Goal: Entertainment & Leisure: Browse casually

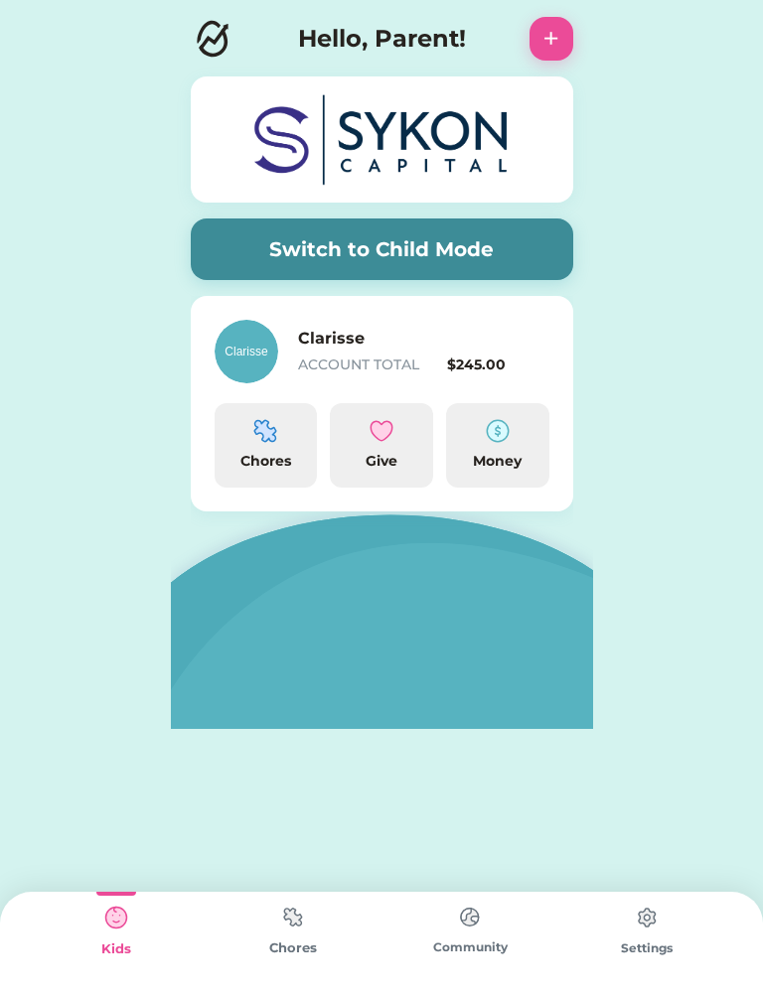
click at [459, 309] on div "Clarisse ACCOUNT TOTAL $245.00 Chores Give Money" at bounding box center [382, 404] width 382 height 216
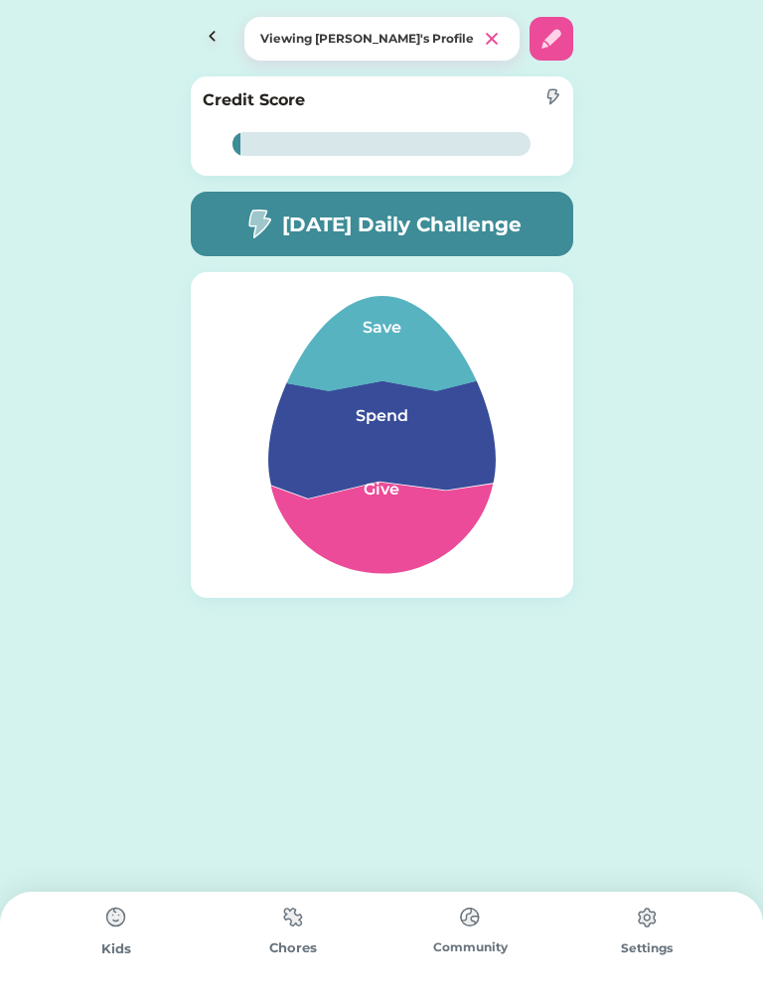
click at [391, 235] on h5 "Today’s Daily Challenge" at bounding box center [401, 225] width 239 height 30
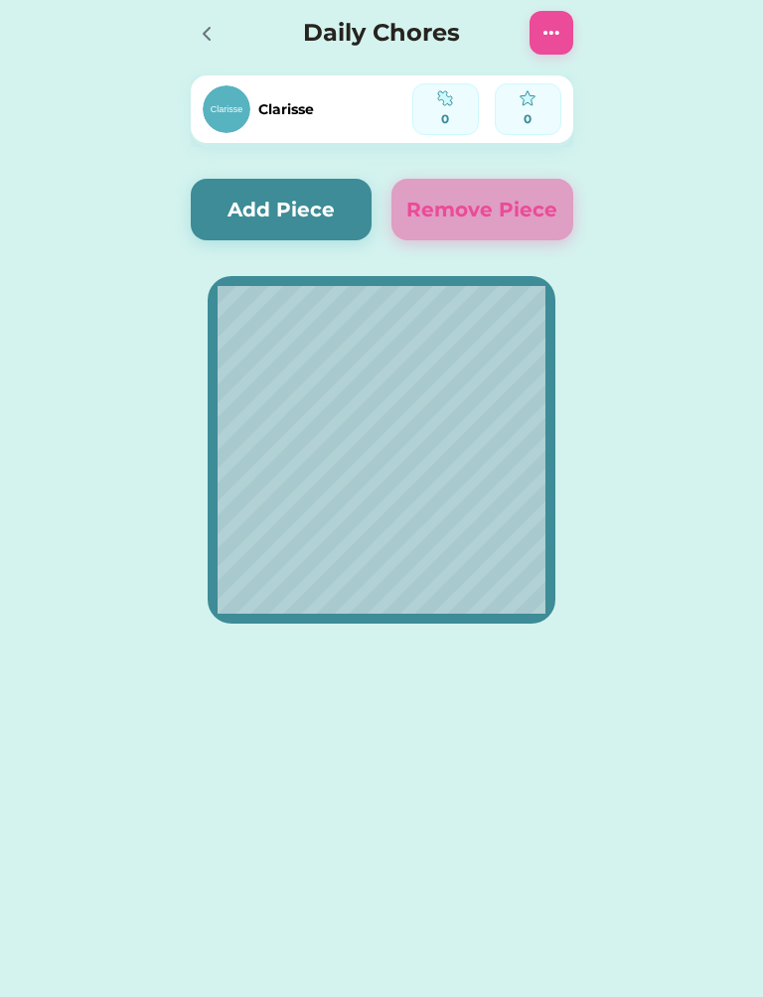
click at [280, 215] on button "Add Piece" at bounding box center [282, 210] width 182 height 62
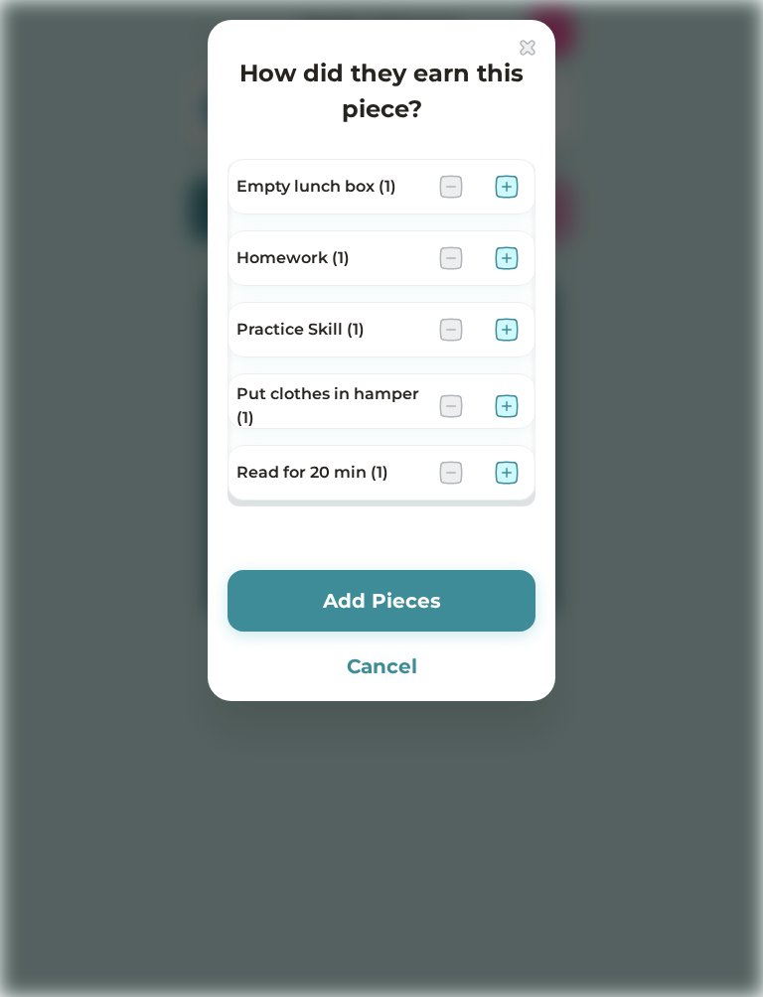
click at [499, 178] on img at bounding box center [507, 187] width 24 height 24
click at [502, 251] on img at bounding box center [507, 258] width 24 height 24
click at [511, 329] on img at bounding box center [507, 330] width 24 height 24
click at [504, 406] on img at bounding box center [507, 406] width 24 height 24
click at [511, 476] on img at bounding box center [507, 473] width 24 height 24
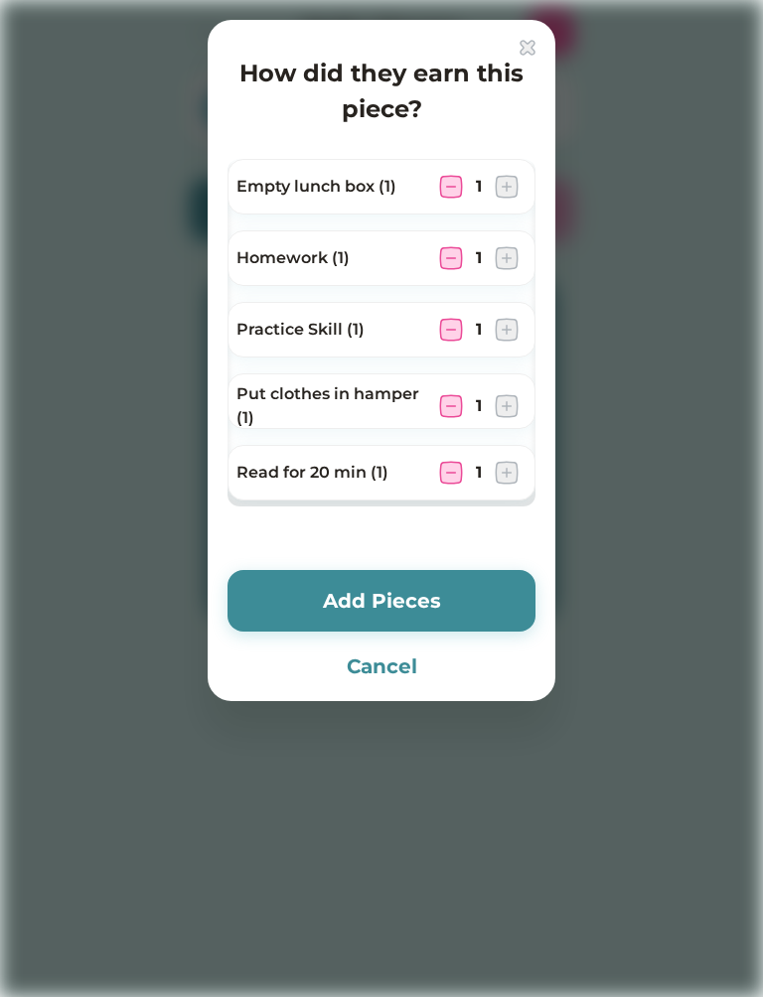
click at [485, 608] on button "Add Pieces" at bounding box center [381, 601] width 308 height 62
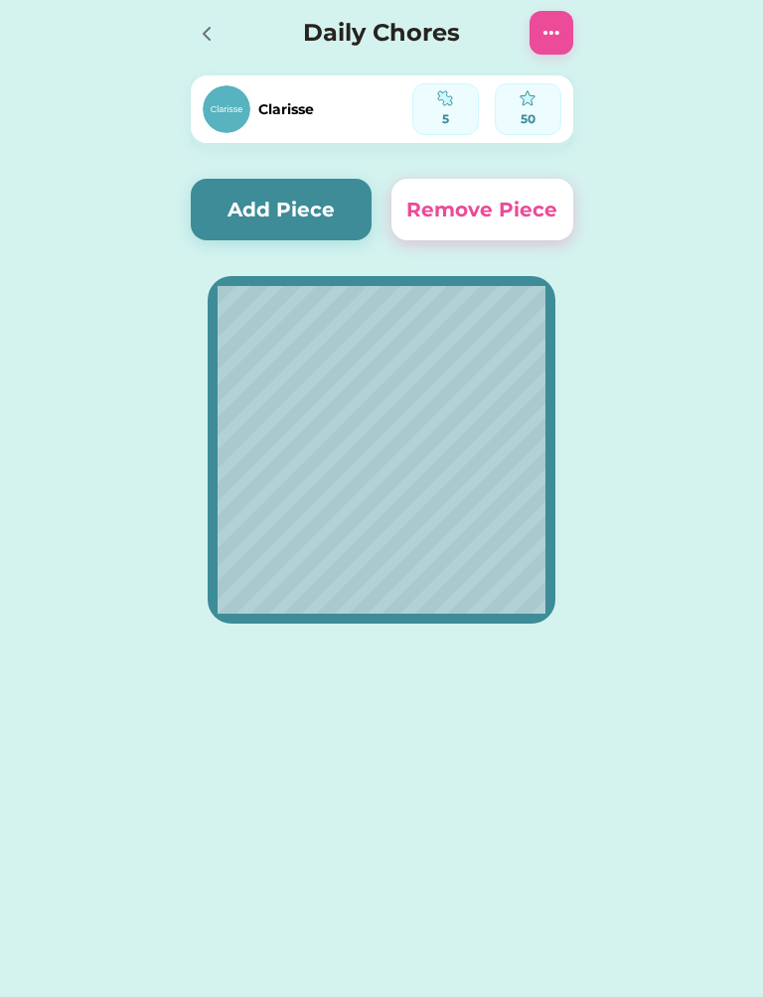
click at [297, 217] on button "Add Piece" at bounding box center [282, 210] width 182 height 62
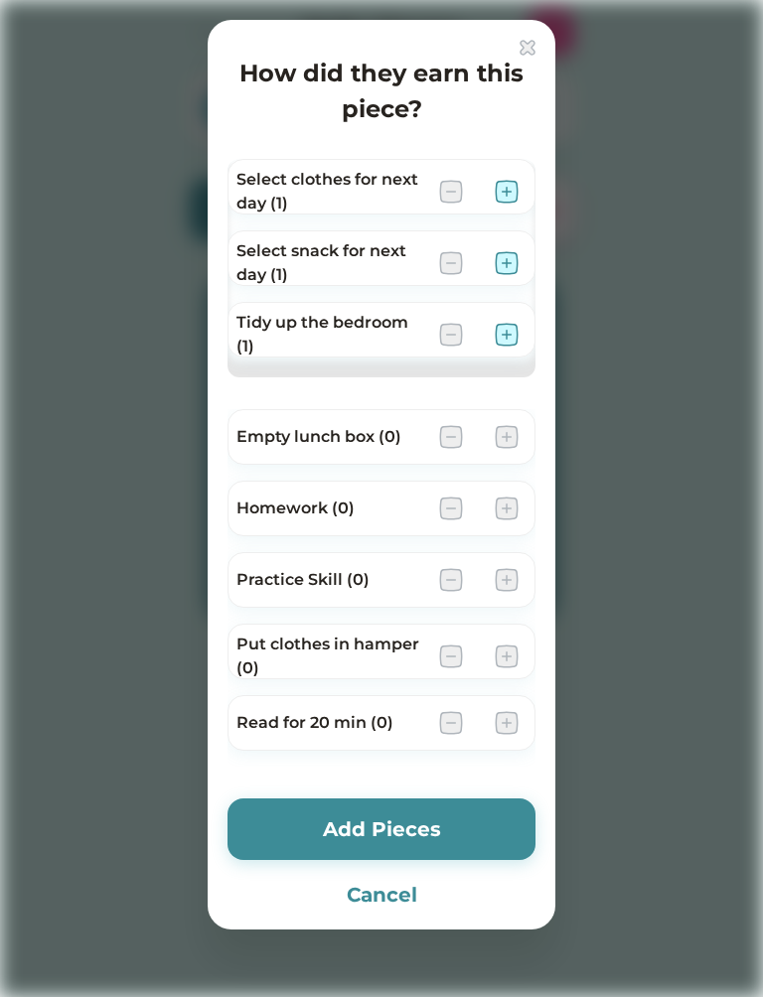
click at [509, 188] on img at bounding box center [507, 192] width 24 height 24
